Goal: Task Accomplishment & Management: Complete application form

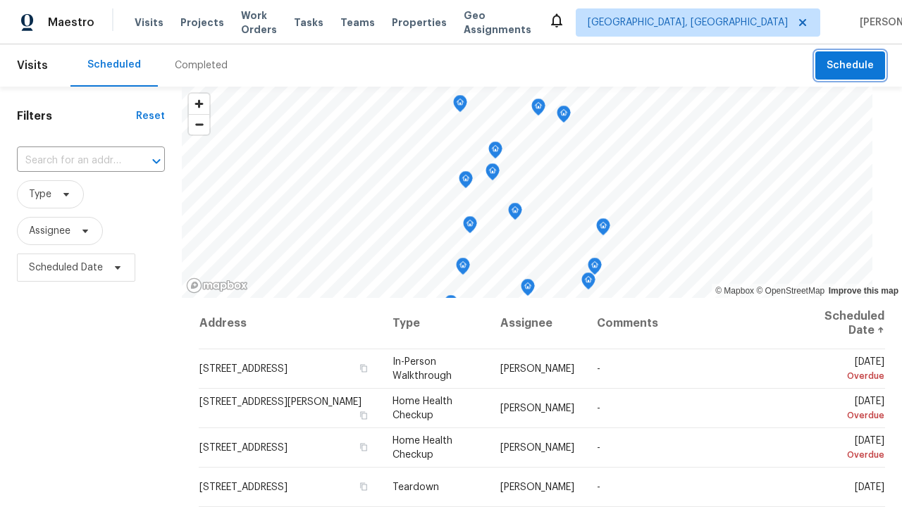
click at [851, 66] on span "Schedule" at bounding box center [850, 66] width 47 height 18
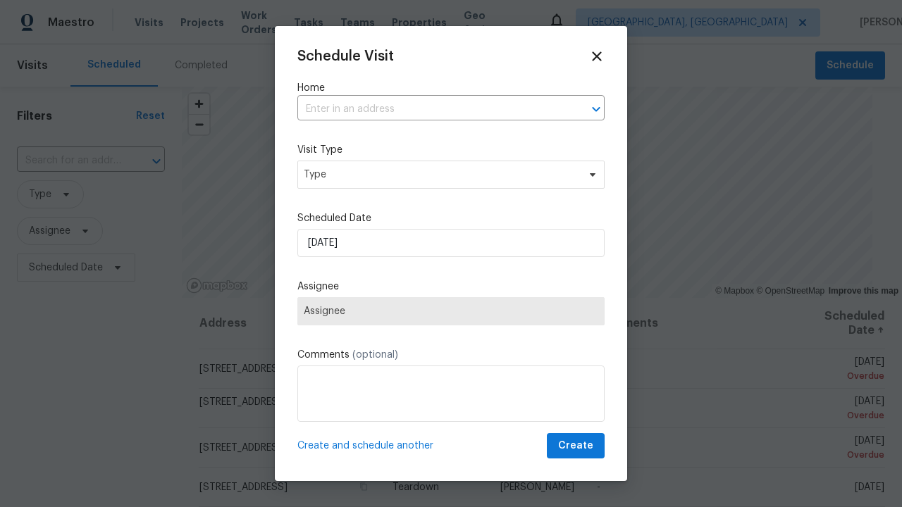
click at [431, 109] on input "text" at bounding box center [431, 110] width 268 height 22
click at [451, 174] on span "Type" at bounding box center [441, 175] width 274 height 14
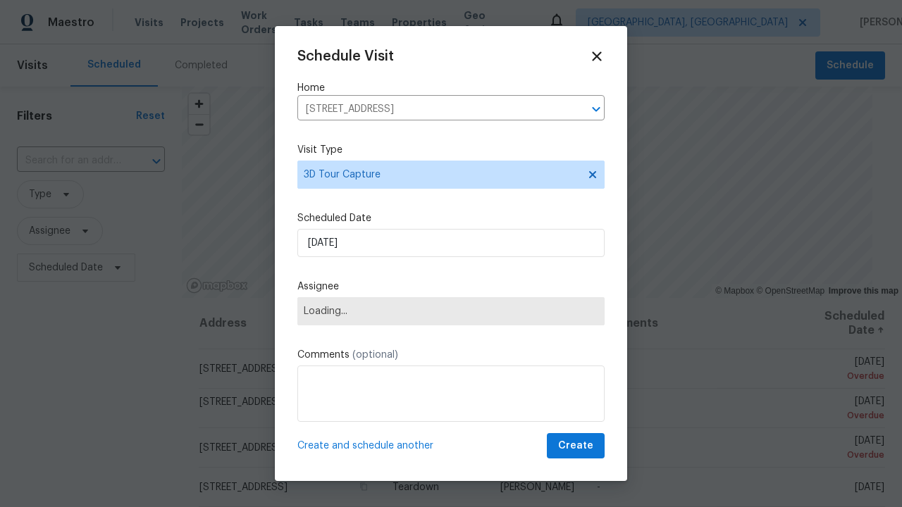
click at [451, 311] on span "Loading..." at bounding box center [451, 311] width 295 height 11
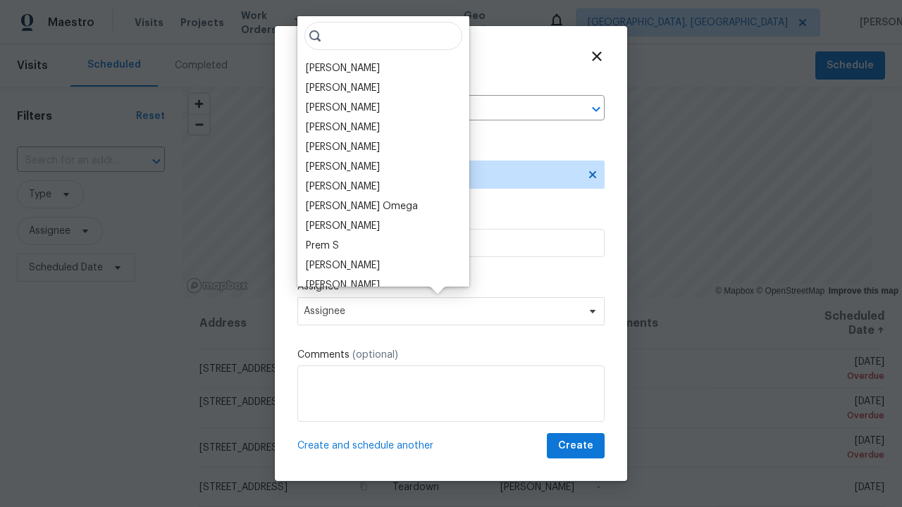
click at [380, 75] on div "[PERSON_NAME]" at bounding box center [343, 68] width 74 height 14
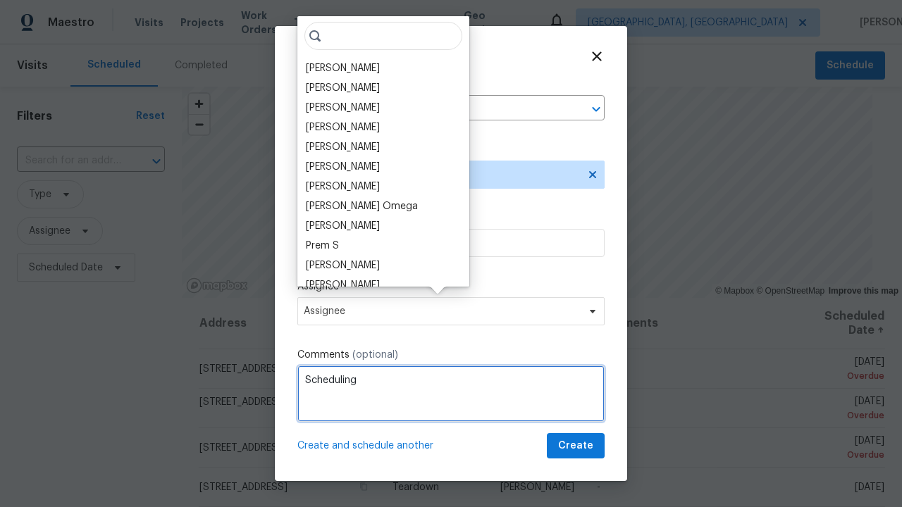
type textarea "Scheduling"
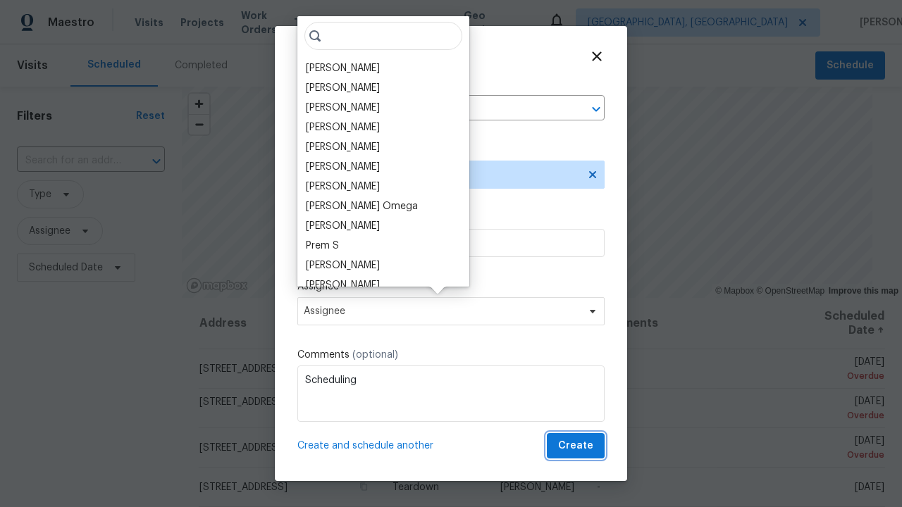
click at [577, 446] on span "Create" at bounding box center [575, 447] width 35 height 18
